Goal: Task Accomplishment & Management: Check status

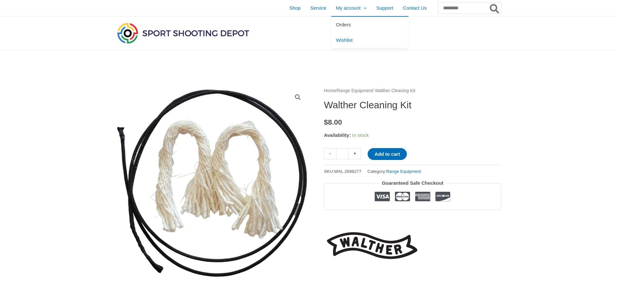
click at [336, 25] on span "Orders" at bounding box center [343, 24] width 15 height 5
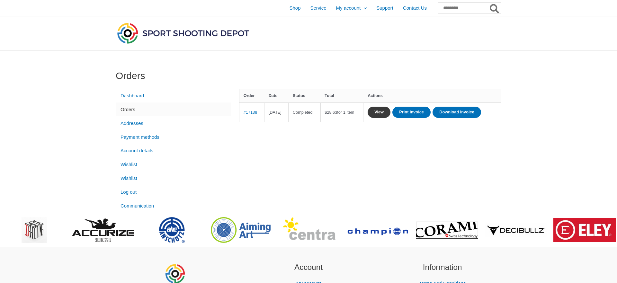
click at [391, 113] on link "View" at bounding box center [379, 112] width 23 height 11
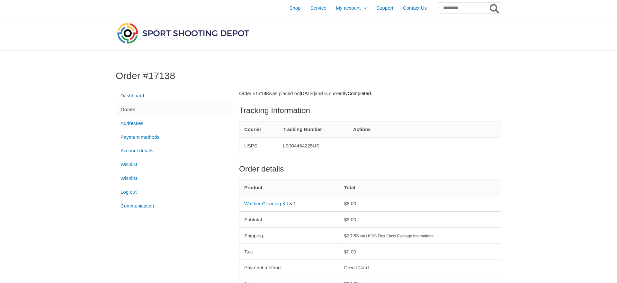
drag, startPoint x: 287, startPoint y: 144, endPoint x: 326, endPoint y: 147, distance: 38.4
click at [326, 147] on td "LS004464225US" at bounding box center [313, 145] width 70 height 17
